Goal: Information Seeking & Learning: Find specific fact

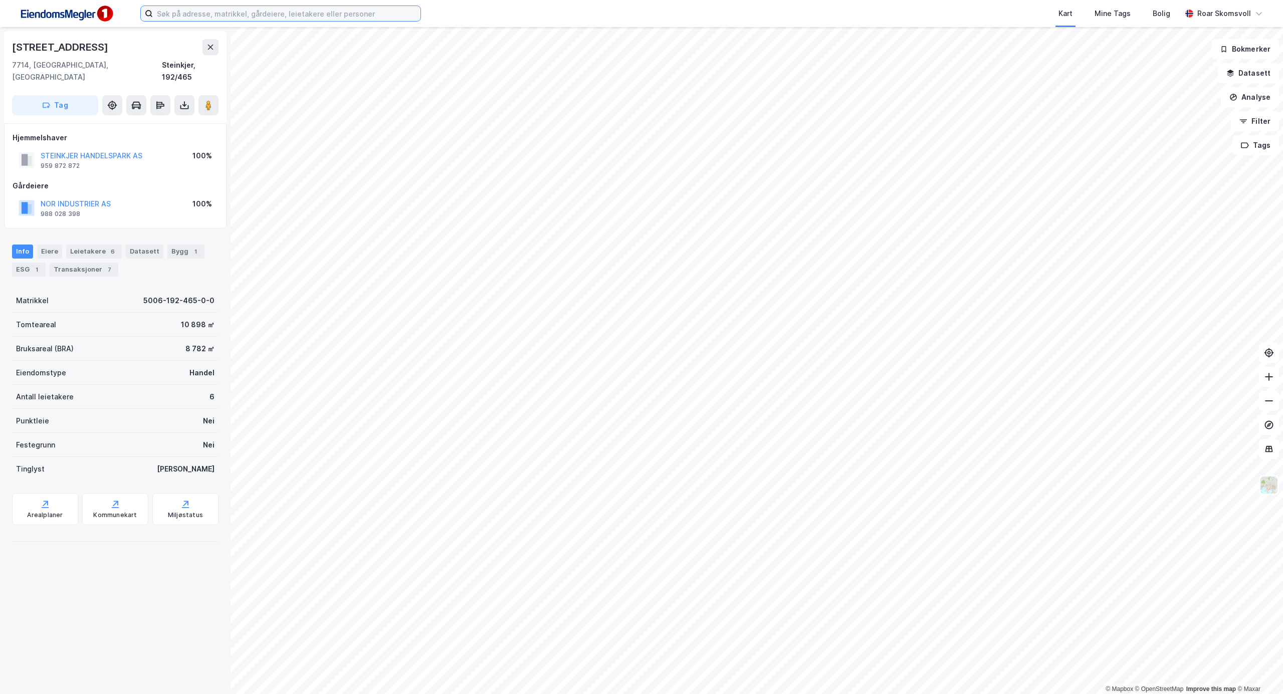
click at [180, 12] on input at bounding box center [287, 13] width 268 height 15
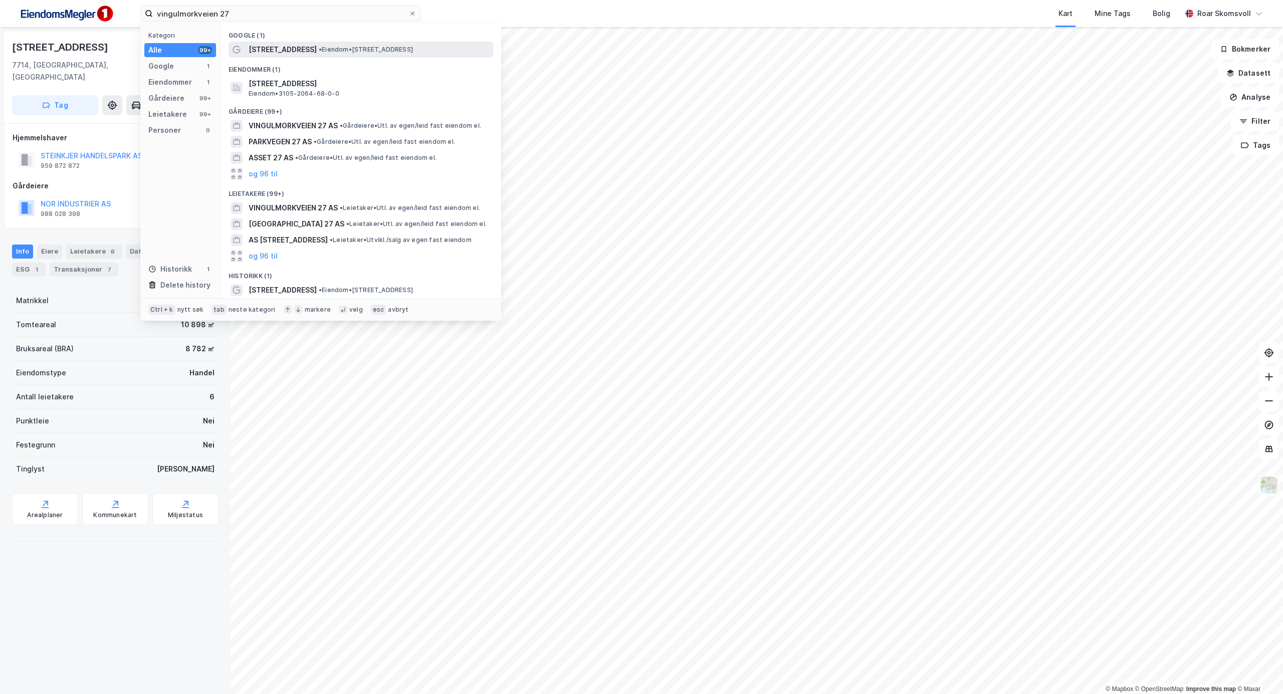
click at [301, 52] on span "[STREET_ADDRESS]" at bounding box center [283, 50] width 68 height 12
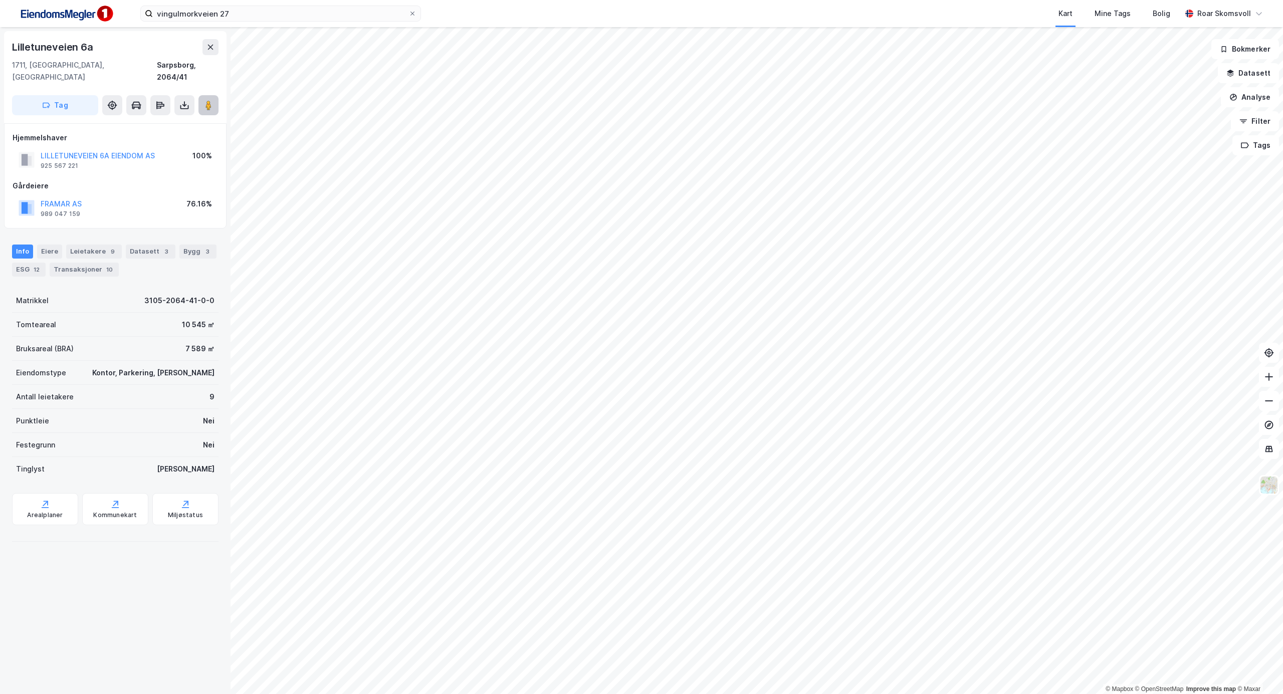
click at [212, 100] on icon at bounding box center [208, 105] width 10 height 10
click at [49, 245] on div "Eiere" at bounding box center [49, 252] width 25 height 14
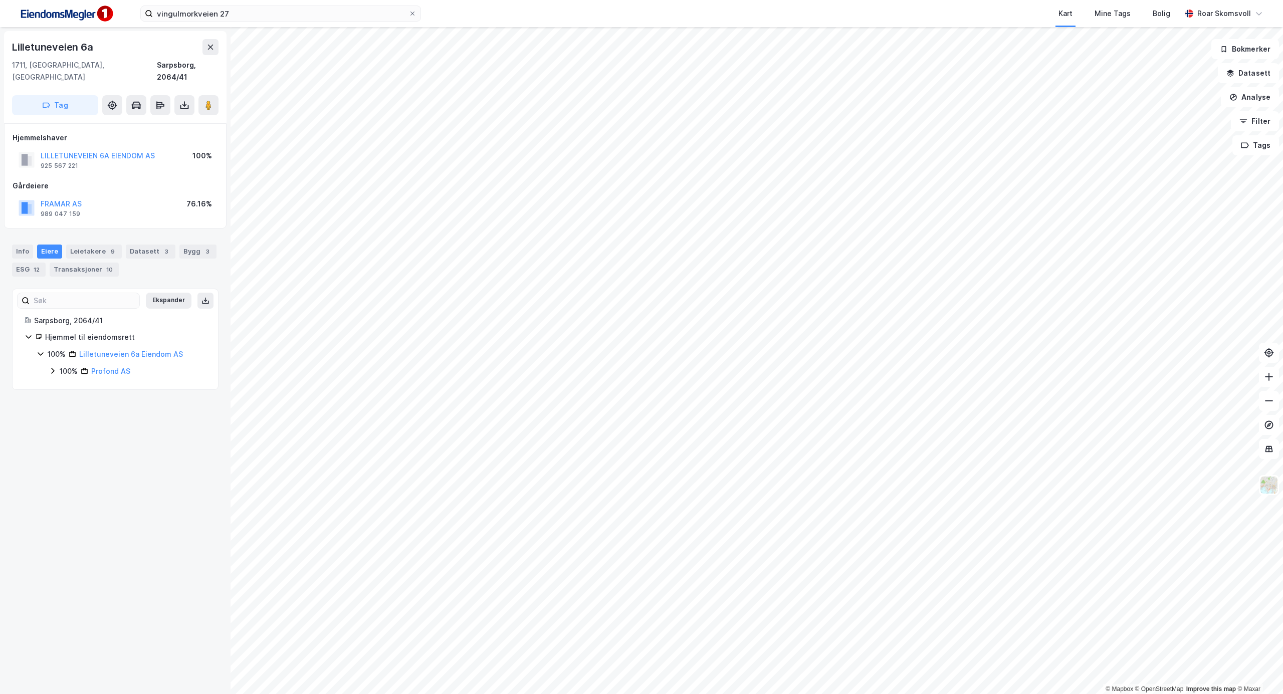
click at [53, 368] on icon at bounding box center [52, 371] width 3 height 6
click at [64, 384] on icon at bounding box center [65, 388] width 8 height 8
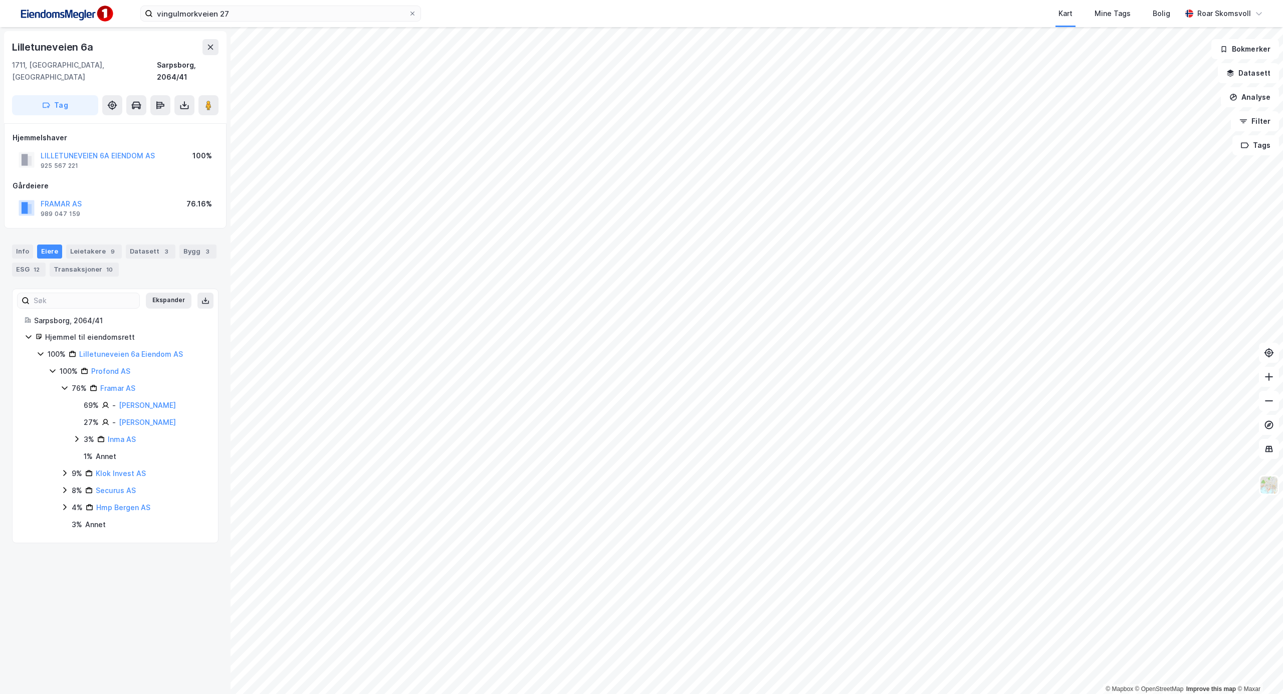
click at [63, 469] on icon at bounding box center [65, 473] width 8 height 8
click at [63, 503] on icon at bounding box center [65, 507] width 8 height 8
click at [64, 537] on icon at bounding box center [65, 541] width 8 height 8
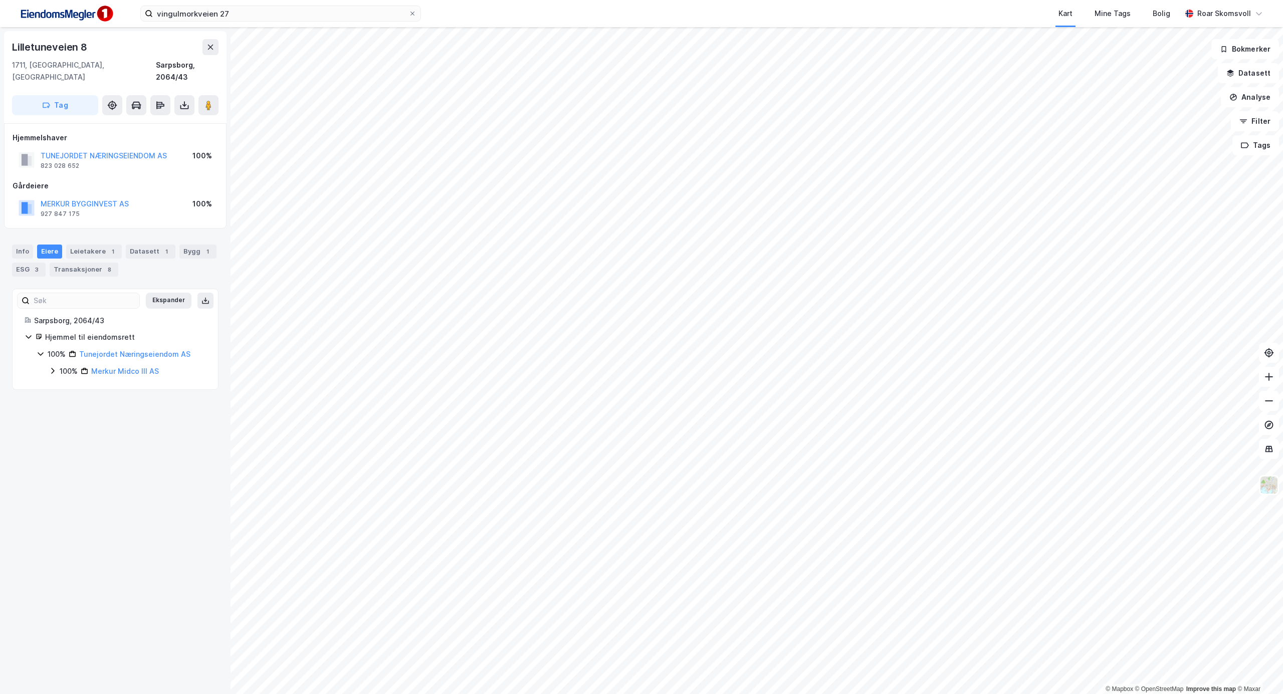
click at [55, 367] on icon at bounding box center [53, 371] width 8 height 8
click at [210, 100] on image at bounding box center [208, 105] width 6 height 10
click at [90, 245] on div "Leietakere 1" at bounding box center [94, 252] width 56 height 14
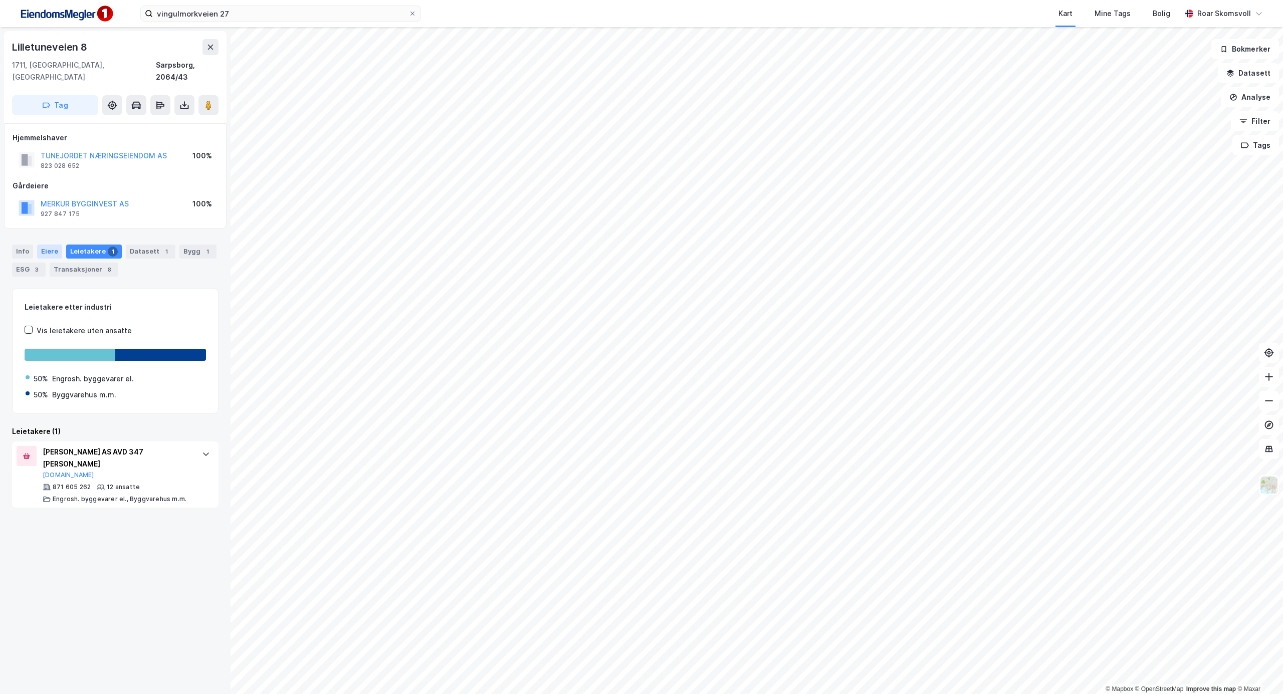
click at [44, 245] on div "Eiere" at bounding box center [49, 252] width 25 height 14
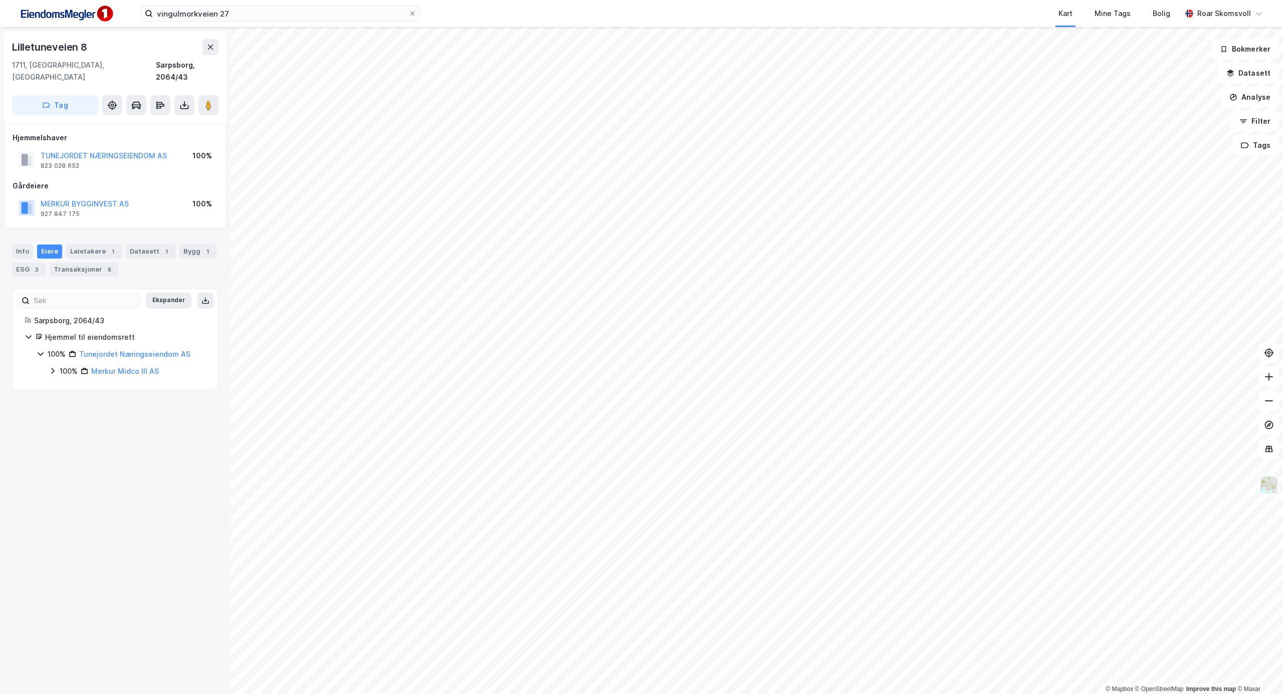
click at [53, 367] on icon at bounding box center [53, 371] width 8 height 8
click at [65, 384] on icon at bounding box center [65, 388] width 8 height 8
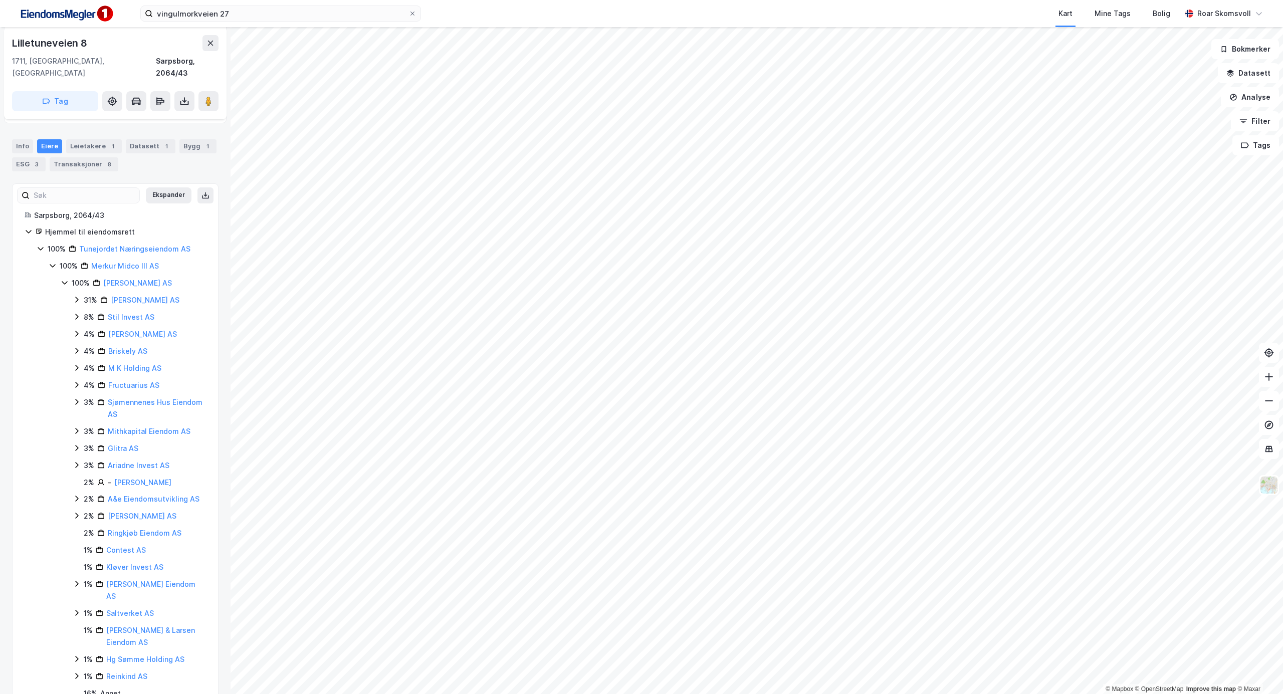
scroll to position [124, 0]
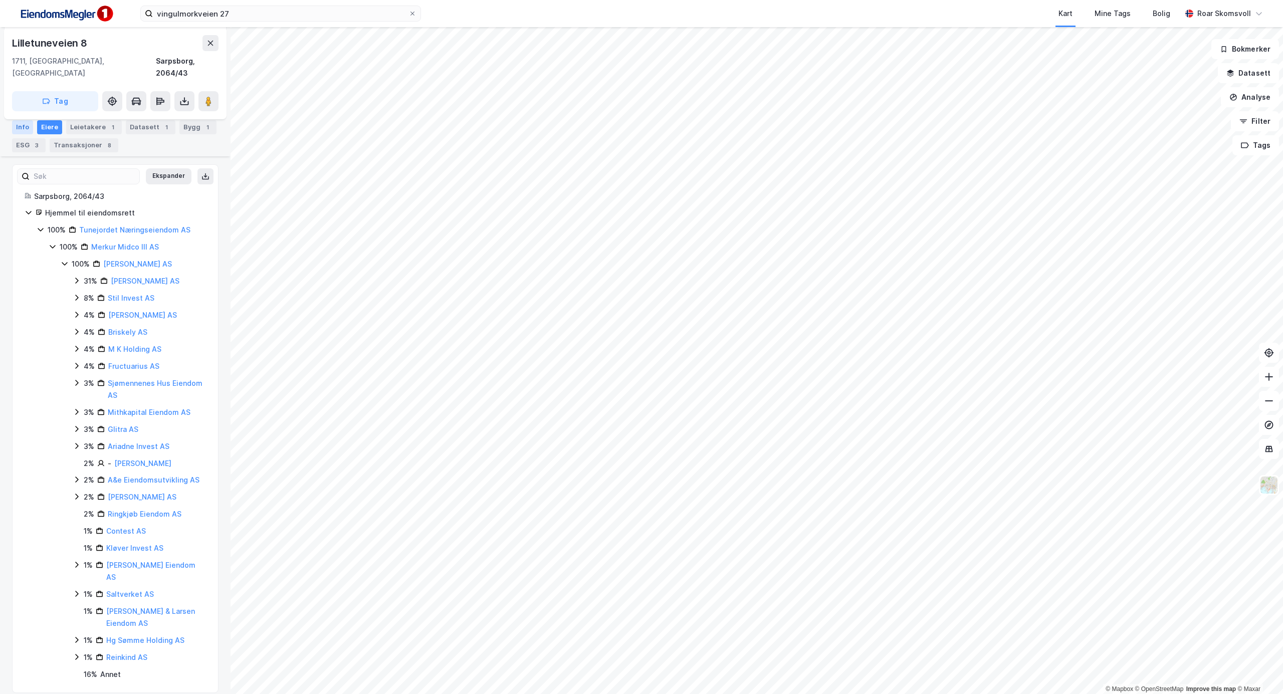
click at [21, 121] on div "Info" at bounding box center [22, 127] width 21 height 14
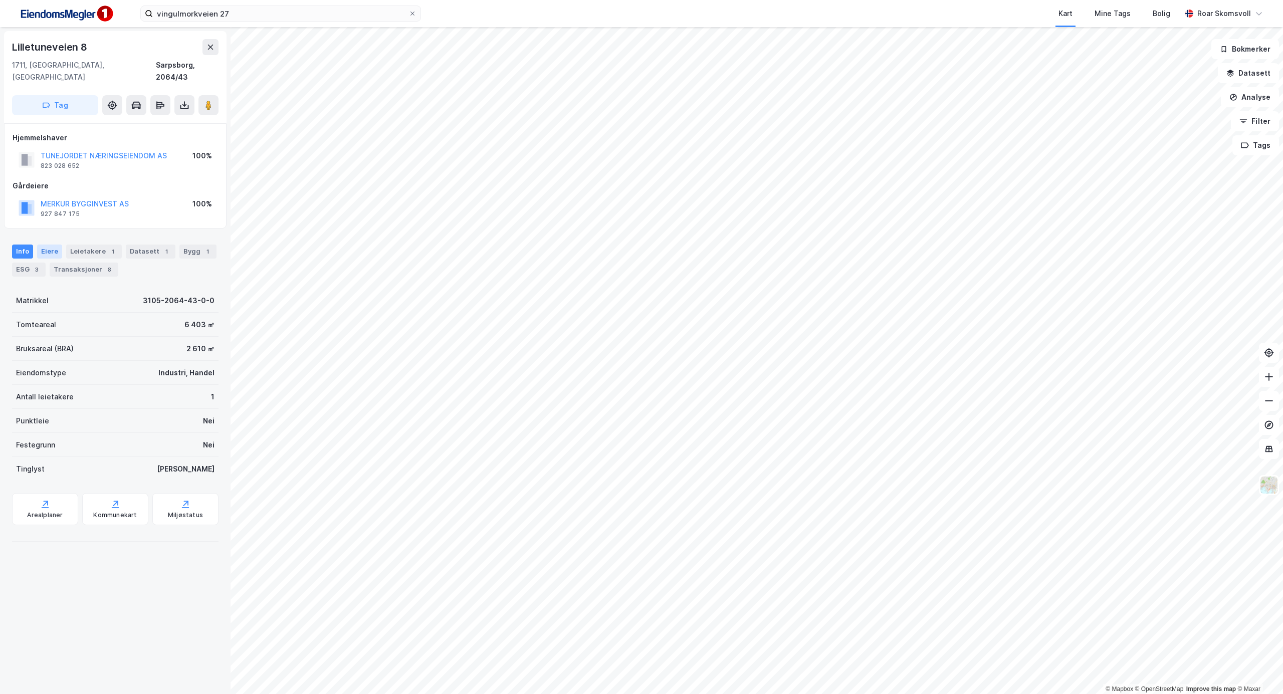
click at [49, 245] on div "Eiere" at bounding box center [49, 252] width 25 height 14
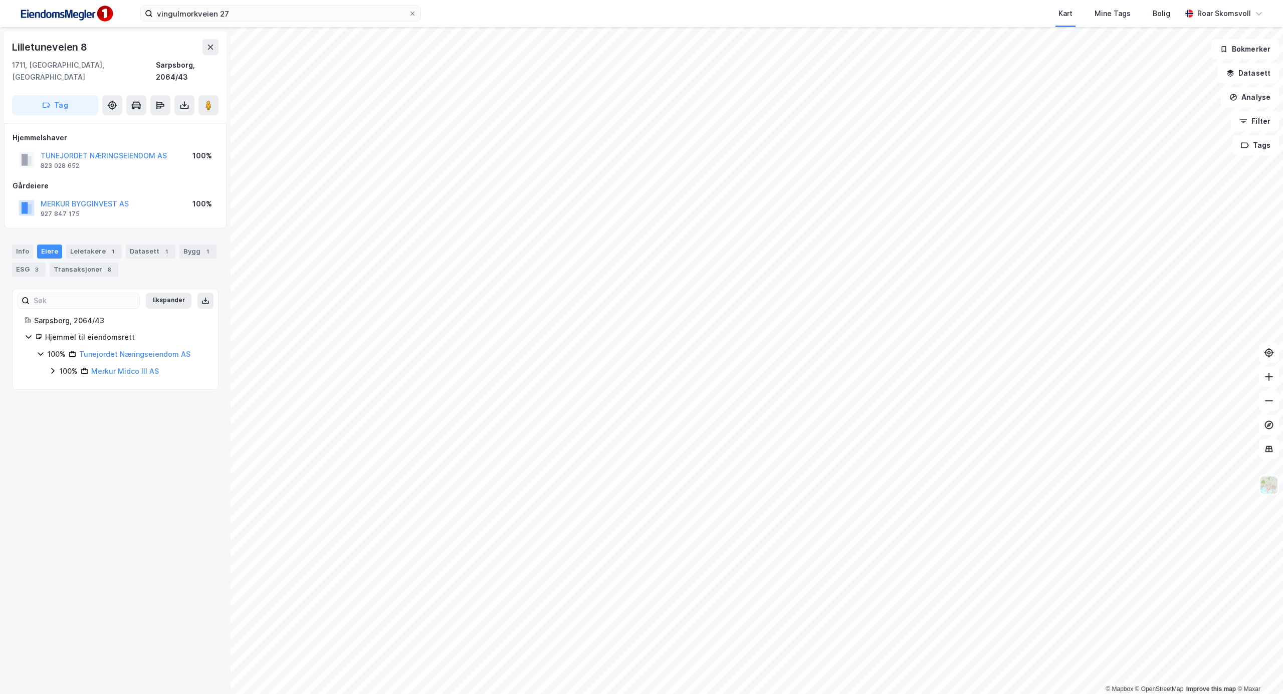
click at [55, 367] on icon at bounding box center [53, 371] width 8 height 8
click at [63, 384] on icon at bounding box center [65, 388] width 8 height 8
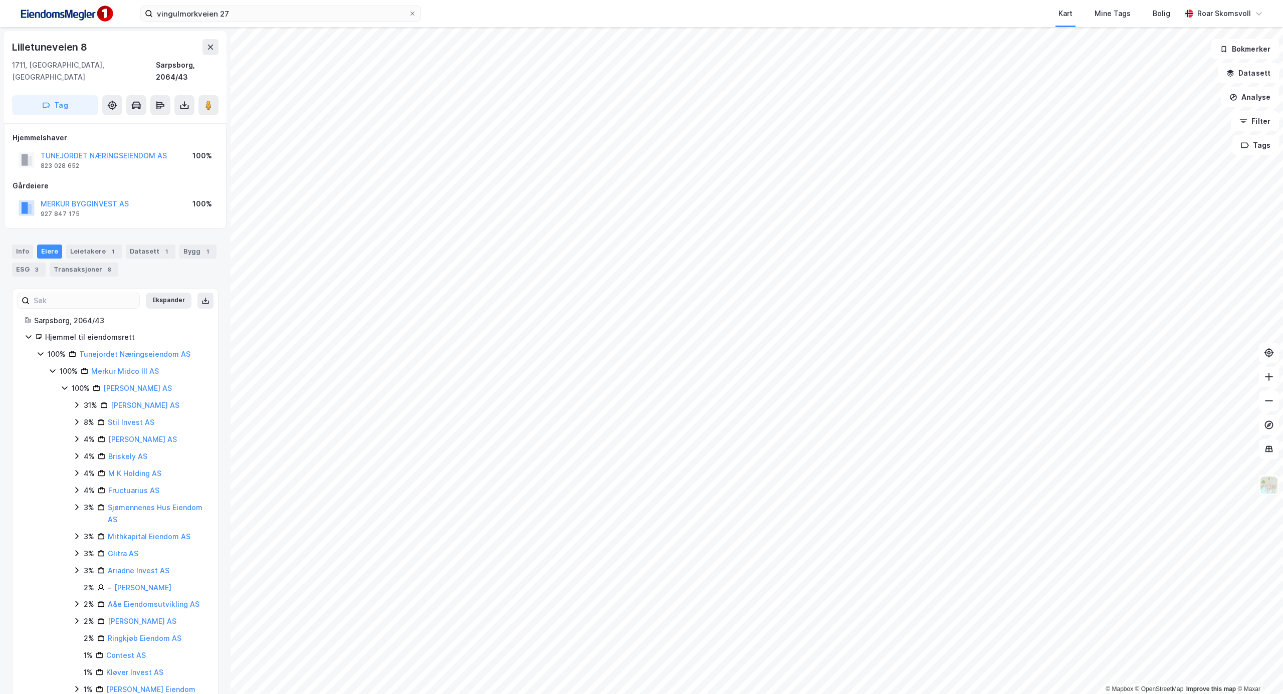
click at [75, 401] on icon at bounding box center [77, 405] width 8 height 8
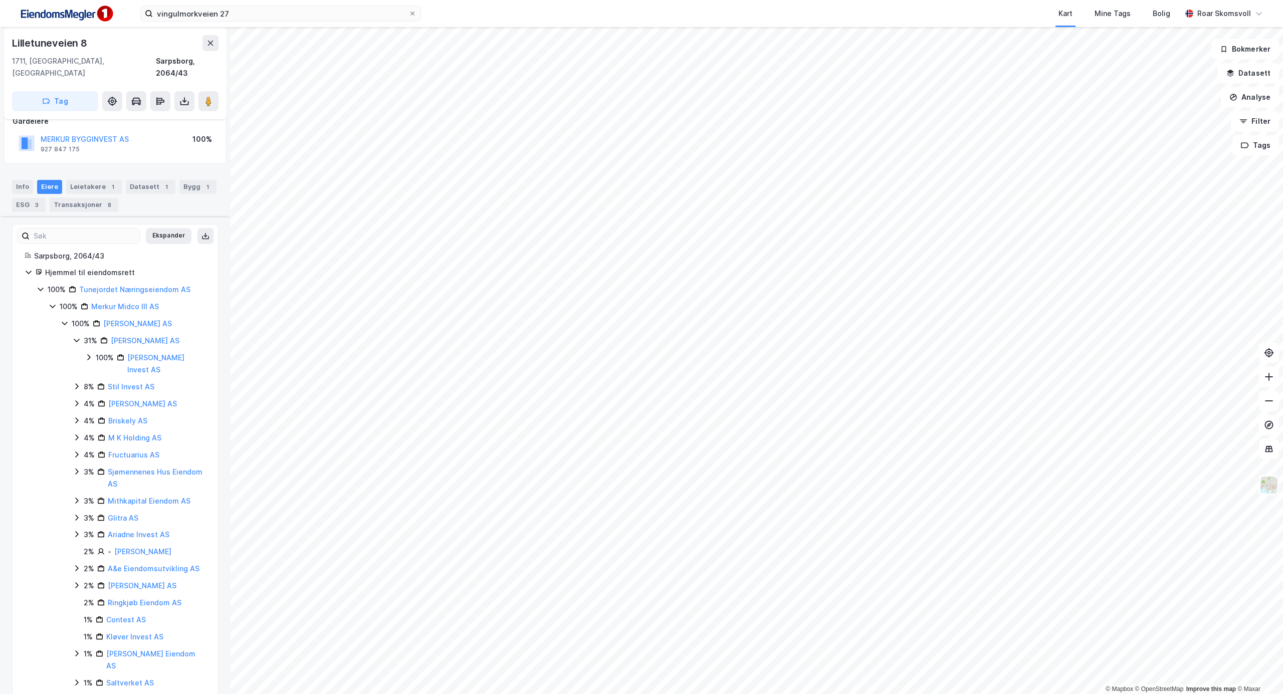
scroll to position [153, 0]
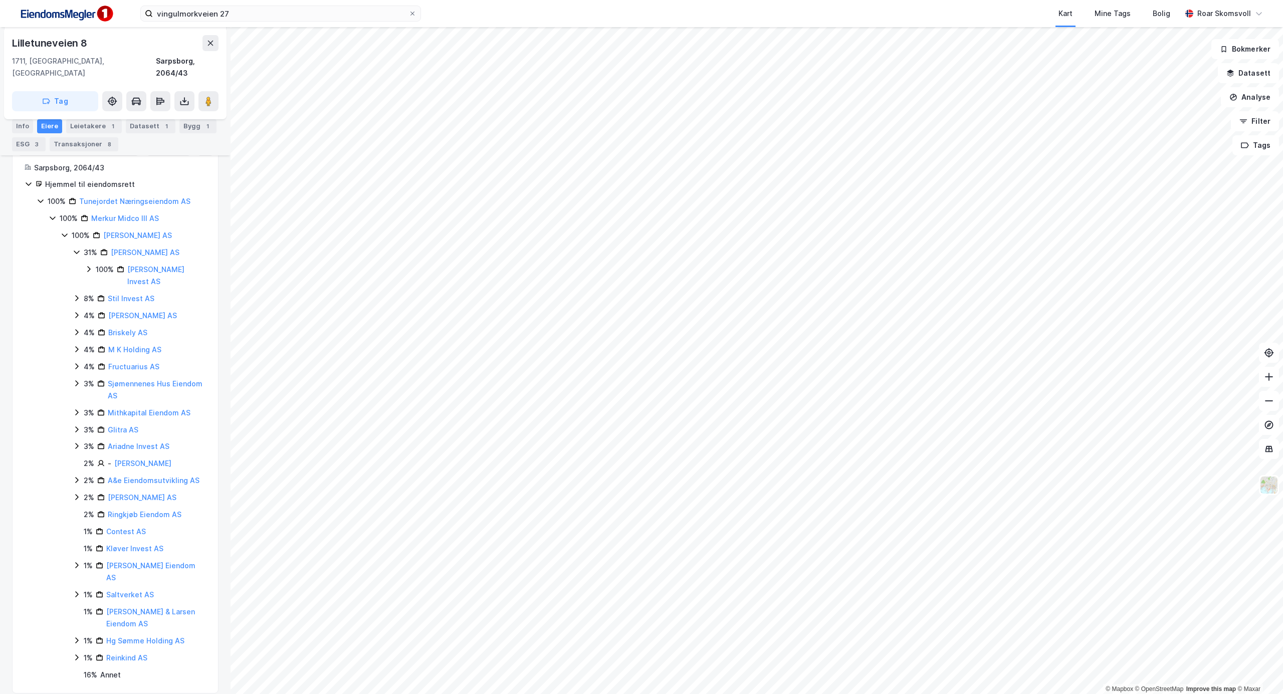
click at [78, 315] on icon at bounding box center [77, 315] width 8 height 8
click at [88, 331] on icon at bounding box center [89, 332] width 8 height 8
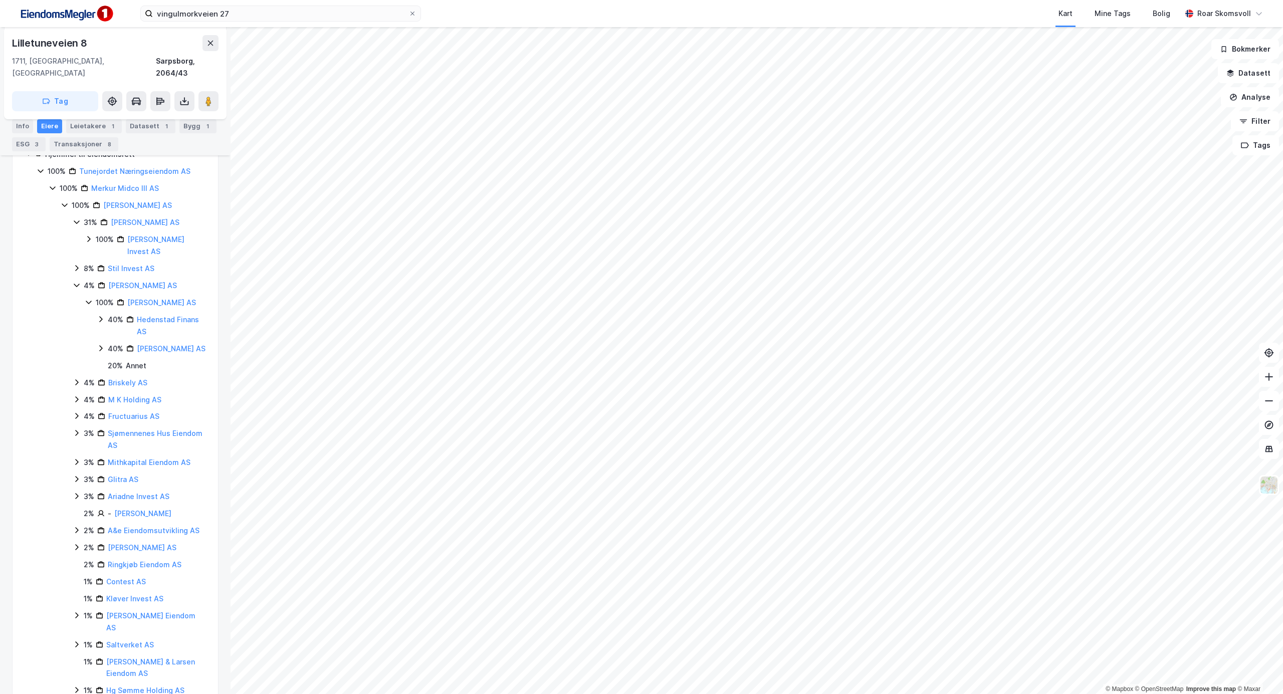
scroll to position [233, 0]
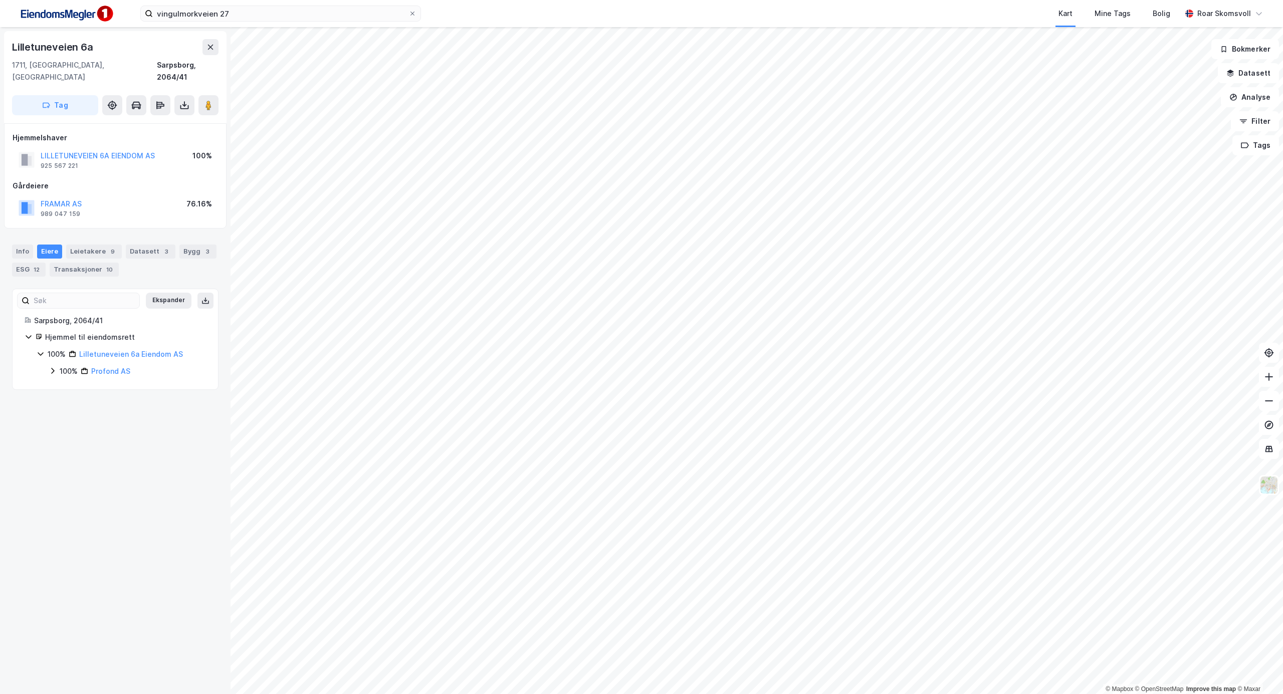
click at [51, 367] on icon at bounding box center [53, 371] width 8 height 8
click at [63, 384] on icon at bounding box center [65, 388] width 8 height 8
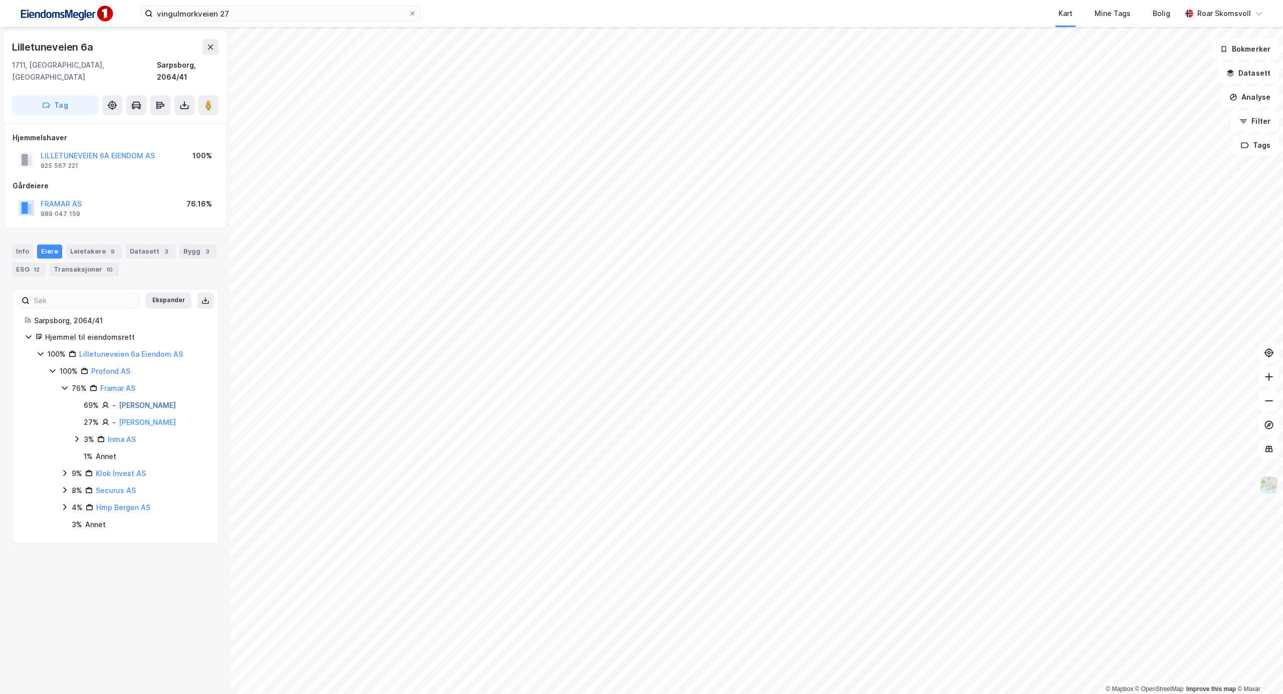
drag, startPoint x: 180, startPoint y: 391, endPoint x: 121, endPoint y: 391, distance: 59.6
click at [121, 399] on div "69% - [PERSON_NAME]" at bounding box center [145, 405] width 122 height 12
click at [182, 399] on div "69% - [PERSON_NAME]" at bounding box center [145, 405] width 122 height 12
click at [167, 399] on div "69% - [PERSON_NAME]" at bounding box center [145, 405] width 122 height 12
drag, startPoint x: 168, startPoint y: 393, endPoint x: 119, endPoint y: 395, distance: 49.6
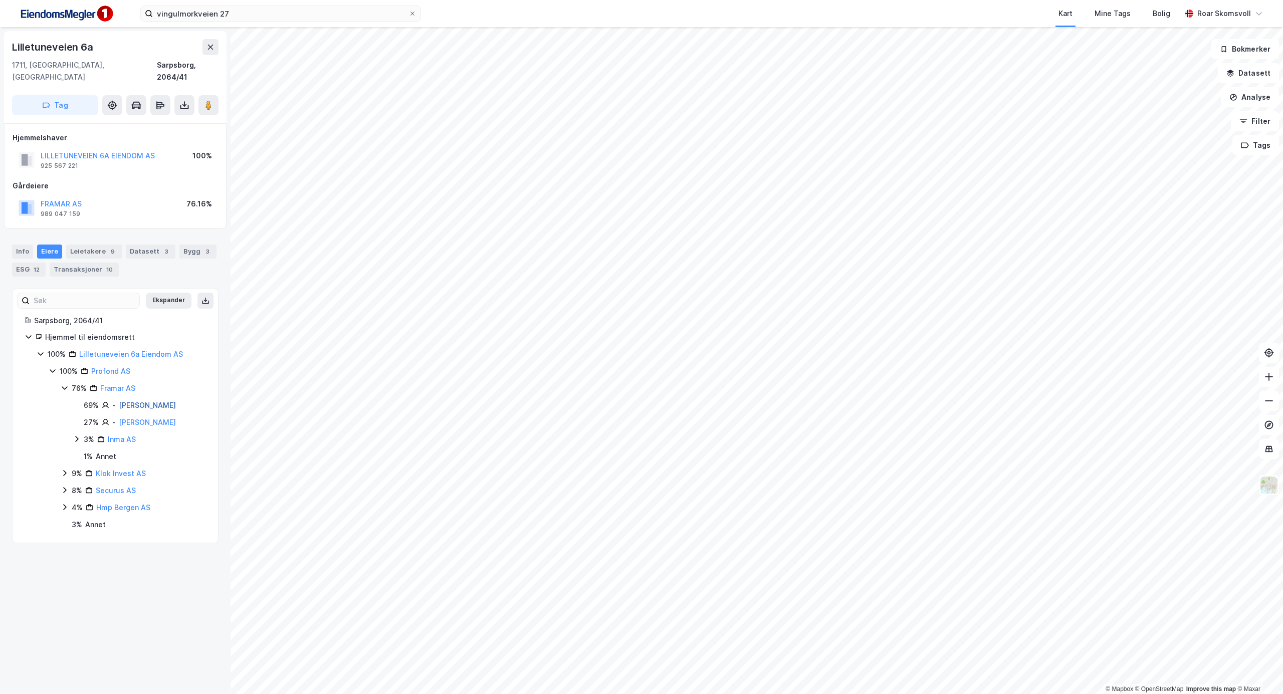
click at [119, 399] on div "69% - [PERSON_NAME]" at bounding box center [145, 405] width 122 height 12
copy link "[PERSON_NAME]"
click at [69, 263] on div "Transaksjoner 10" at bounding box center [84, 270] width 69 height 14
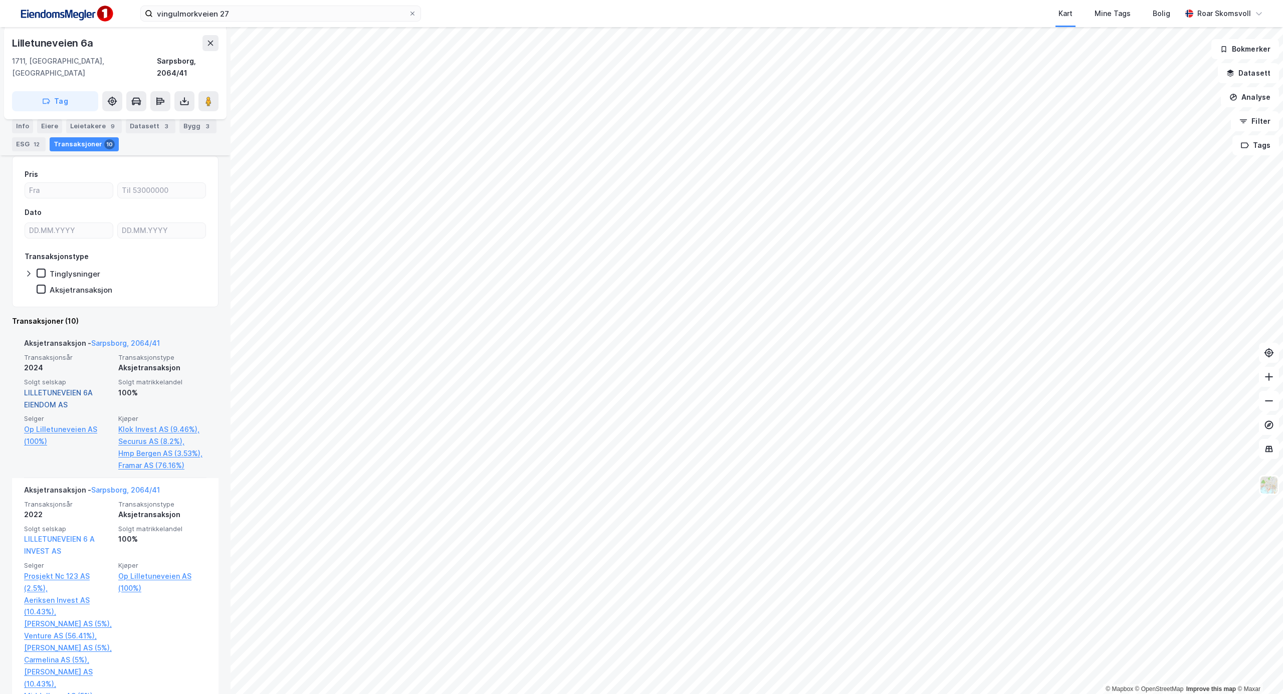
scroll to position [133, 0]
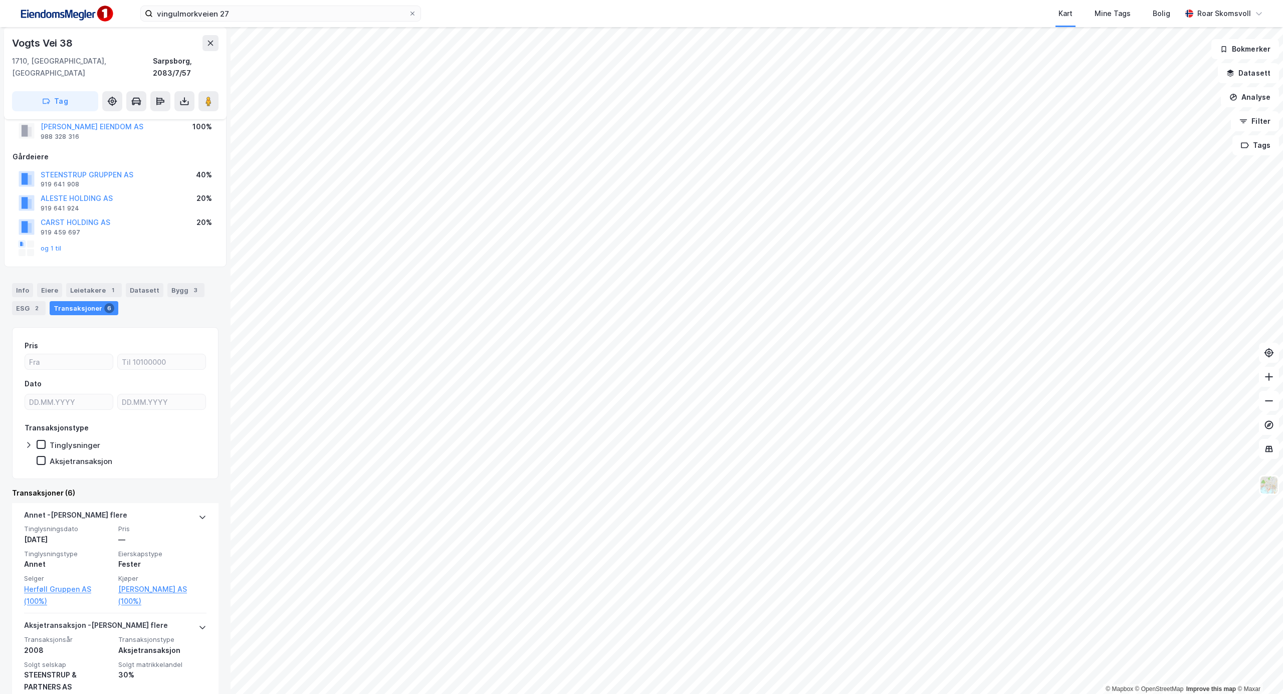
scroll to position [133, 0]
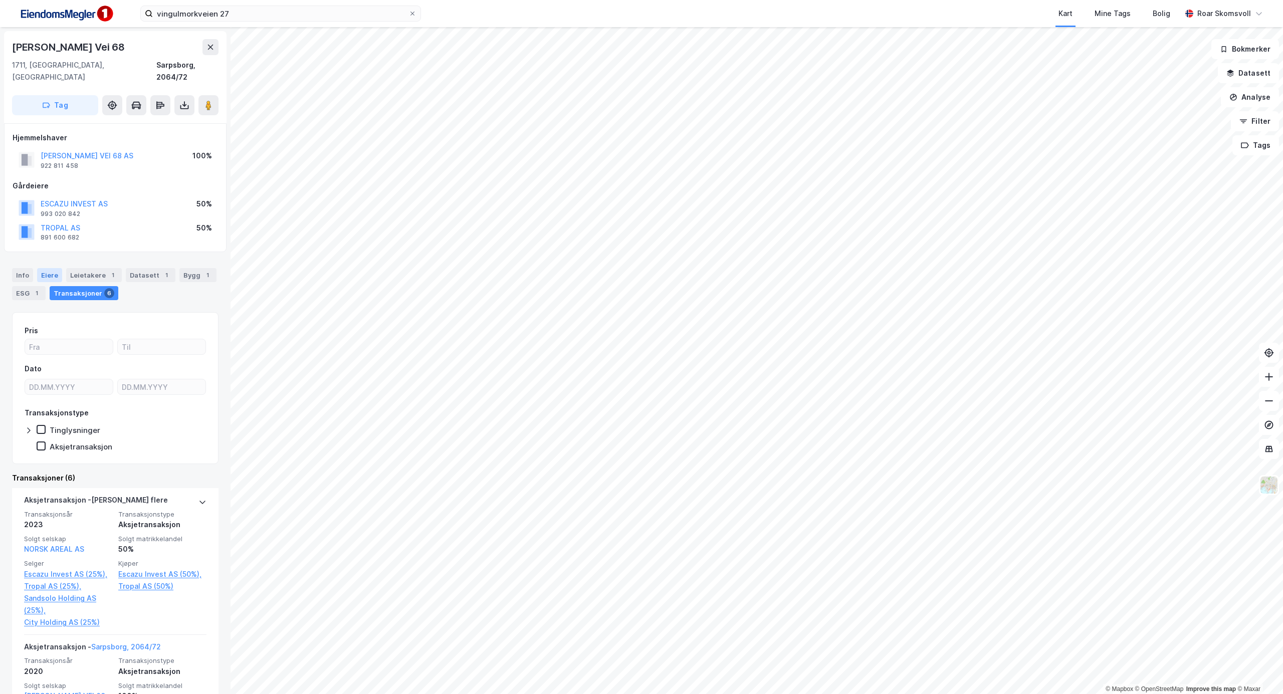
click at [47, 268] on div "Eiere" at bounding box center [49, 275] width 25 height 14
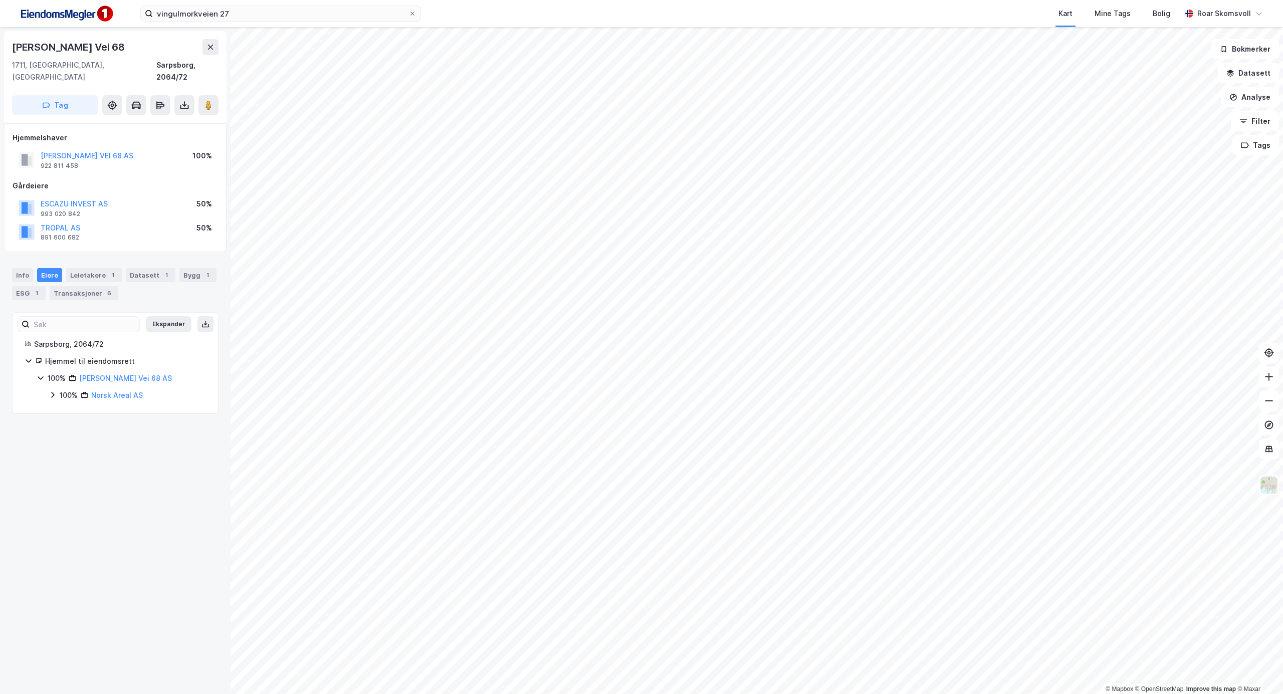
click at [51, 391] on icon at bounding box center [53, 395] width 8 height 8
click at [67, 408] on icon at bounding box center [65, 412] width 8 height 8
click at [76, 425] on icon at bounding box center [77, 429] width 8 height 8
click at [77, 459] on icon at bounding box center [77, 463] width 8 height 8
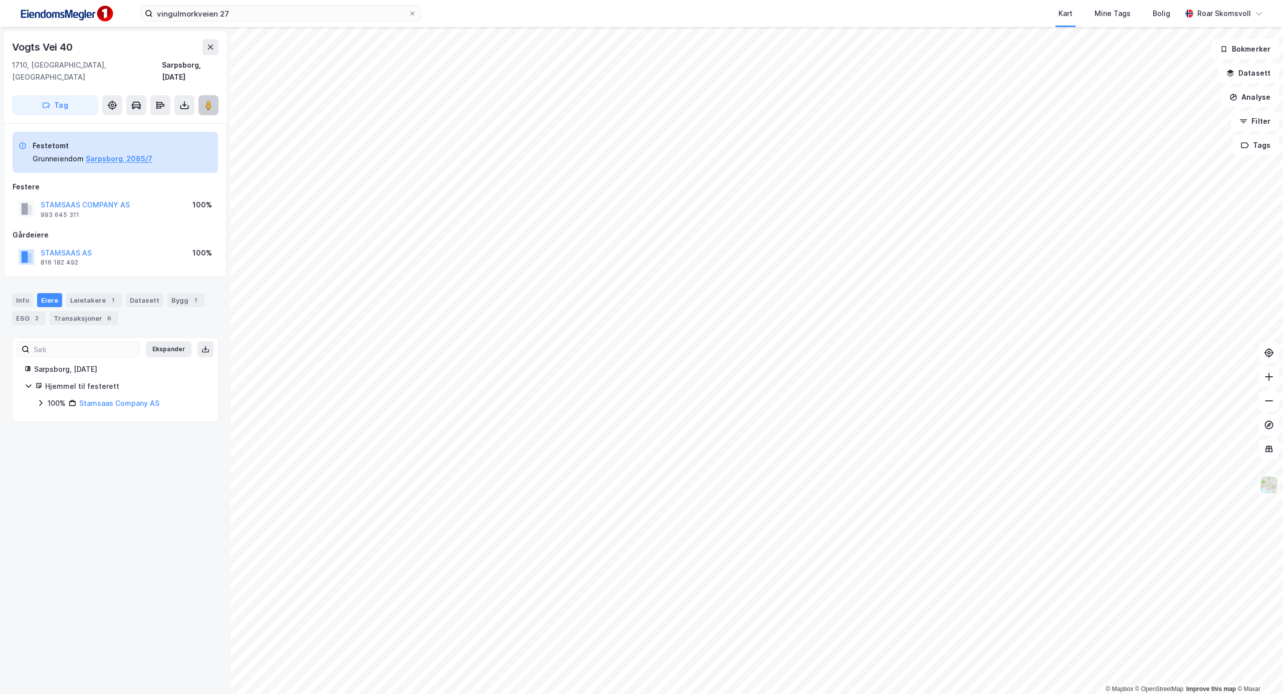
click at [211, 100] on image at bounding box center [208, 105] width 6 height 10
drag, startPoint x: 268, startPoint y: 14, endPoint x: 0, endPoint y: 1, distance: 267.9
click at [0, 1] on div "vingulmorkveien 27 Kart Mine Tags Bolig [PERSON_NAME]" at bounding box center [641, 13] width 1283 height 27
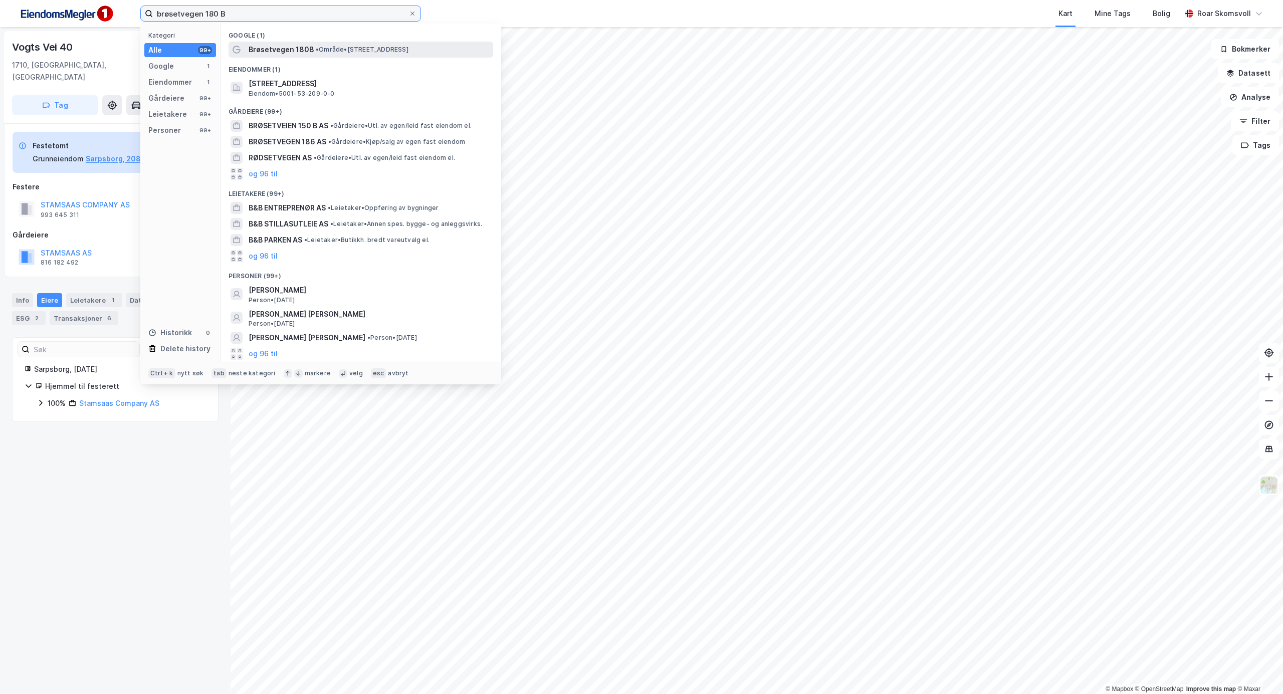
type input "brøsetvegen 180 B"
click at [267, 48] on span "Brøsetvegen 180B" at bounding box center [281, 50] width 65 height 12
